Goal: Transaction & Acquisition: Purchase product/service

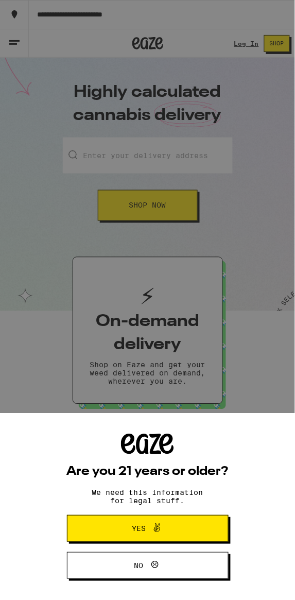
click at [175, 518] on button "Yes" at bounding box center [148, 528] width 162 height 27
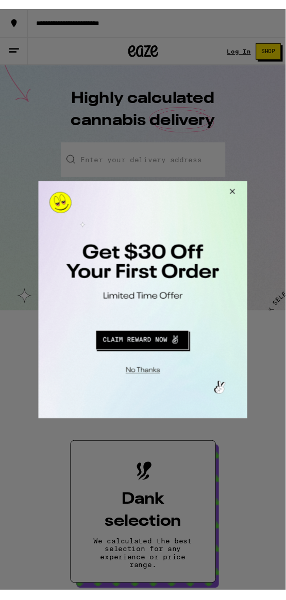
click at [148, 376] on button "Close Modal" at bounding box center [145, 375] width 210 height 16
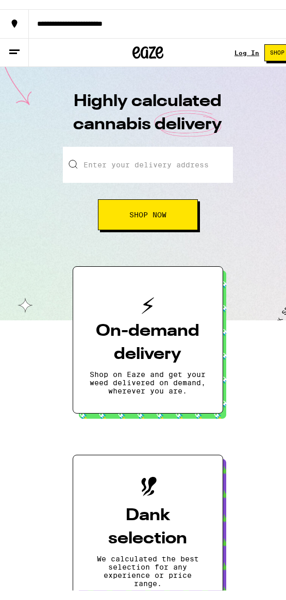
click at [125, 154] on input "Enter your delivery address" at bounding box center [148, 155] width 170 height 36
type input "Phoenix, [PERSON_NAME]"
type input "[STREET_ADDRESS]"
click at [150, 203] on span "Shop Now" at bounding box center [147, 205] width 37 height 7
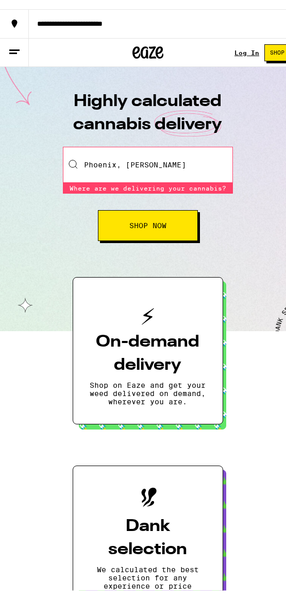
click at [182, 160] on input "Phoenix, [PERSON_NAME]" at bounding box center [148, 155] width 170 height 36
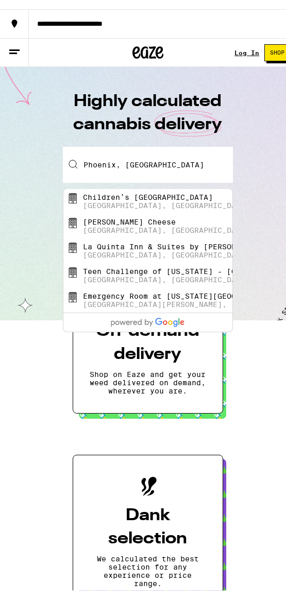
click at [113, 202] on div "Children’s [GEOGRAPHIC_DATA], [GEOGRAPHIC_DATA], [GEOGRAPHIC_DATA]" at bounding box center [147, 192] width 169 height 25
type input "[GEOGRAPHIC_DATA], [GEOGRAPHIC_DATA], [GEOGRAPHIC_DATA], [GEOGRAPHIC_DATA]"
